Goal: Task Accomplishment & Management: Use online tool/utility

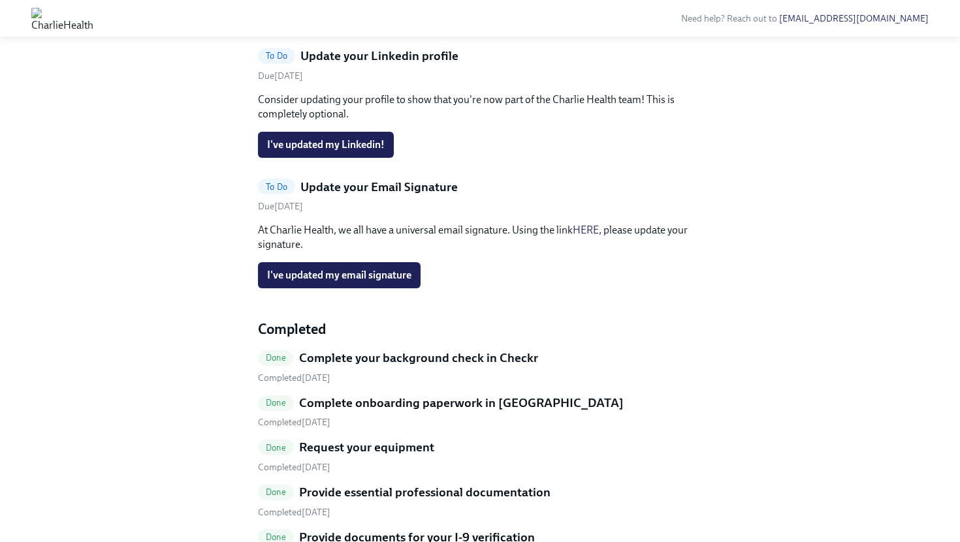
scroll to position [259, 0]
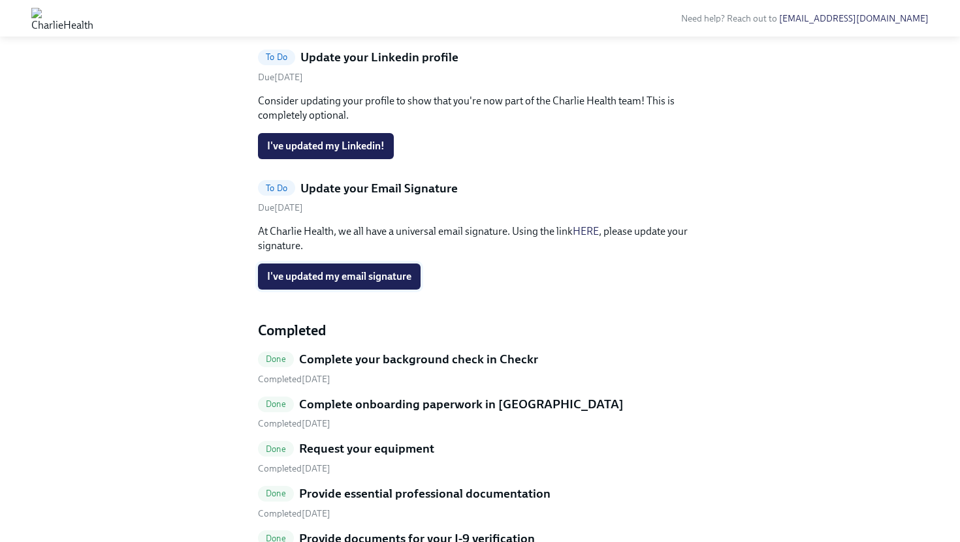
click at [365, 290] on button "I've updated my email signature" at bounding box center [339, 277] width 163 height 26
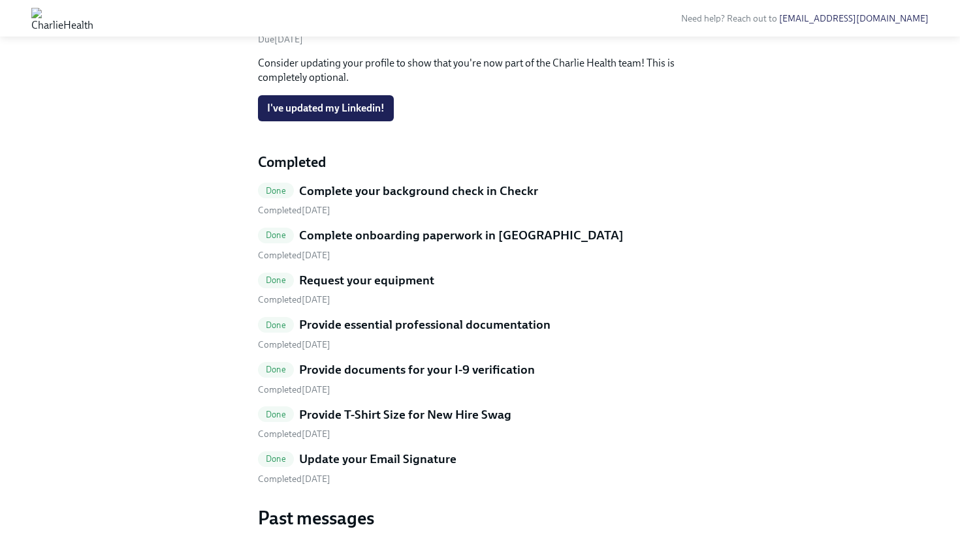
scroll to position [296, 0]
click at [342, 116] on span "I've updated my Linkedin!" at bounding box center [326, 108] width 118 height 13
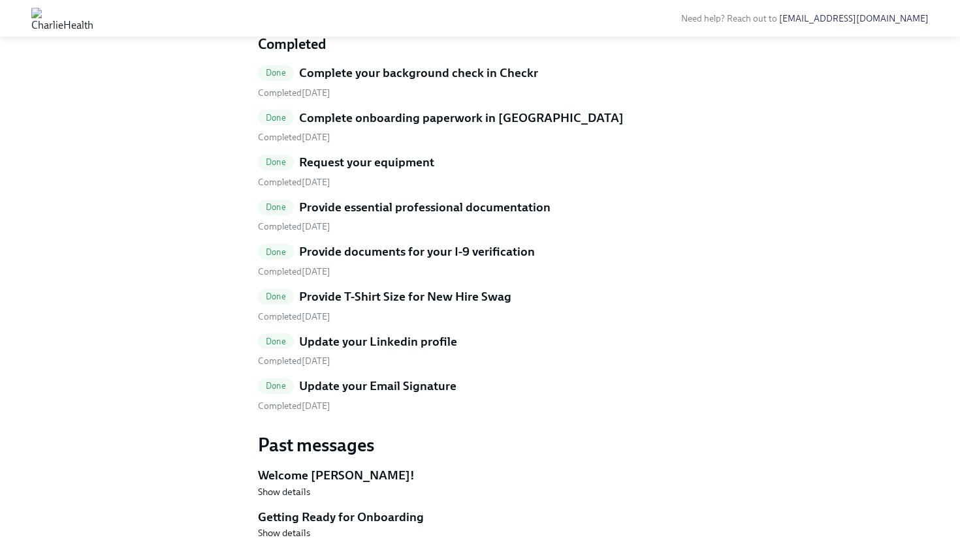
scroll to position [0, 0]
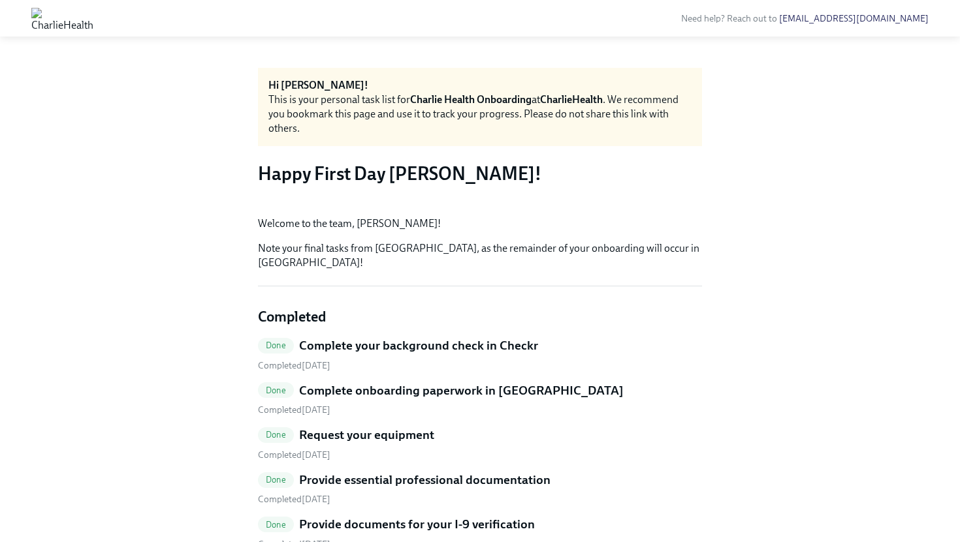
click at [93, 19] on img at bounding box center [62, 18] width 62 height 21
